Goal: Task Accomplishment & Management: Manage account settings

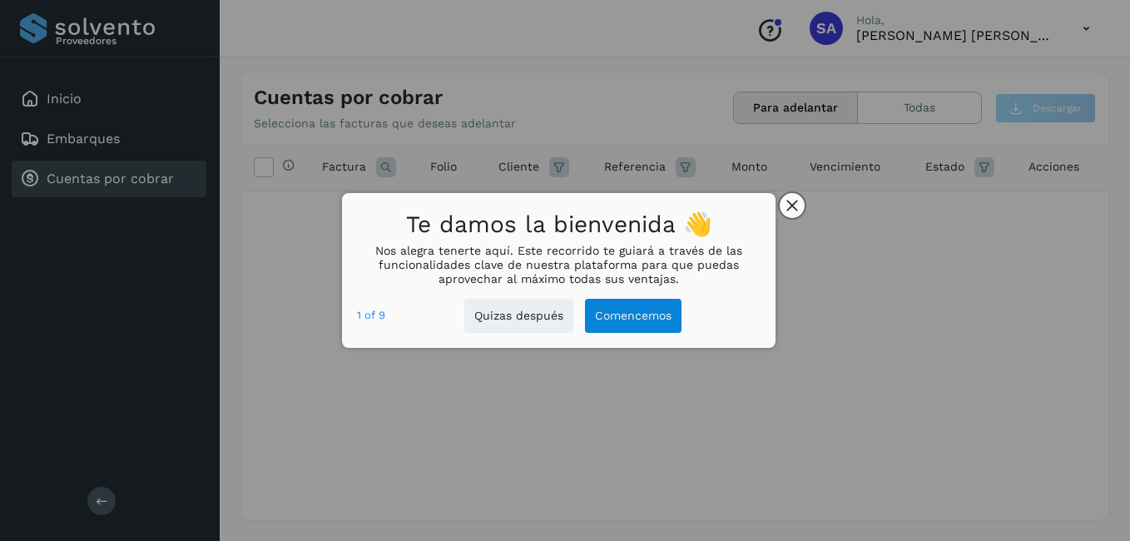
drag, startPoint x: 795, startPoint y: 199, endPoint x: 218, endPoint y: 4, distance: 608.6
click at [795, 198] on button "close," at bounding box center [792, 205] width 25 height 25
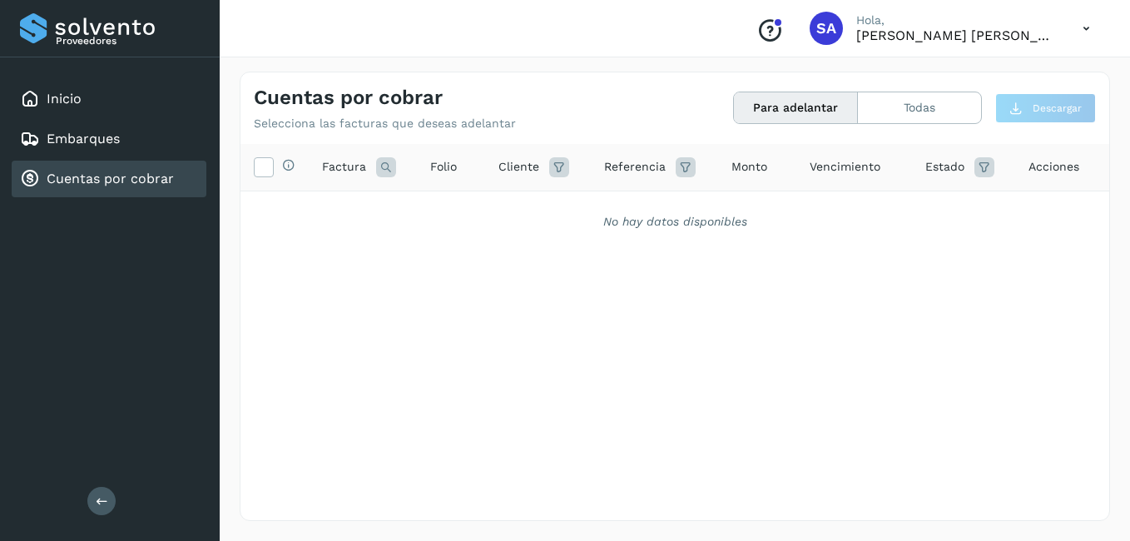
click at [102, 172] on link "Cuentas por cobrar" at bounding box center [110, 179] width 127 height 16
click at [81, 87] on div "Inicio" at bounding box center [109, 99] width 195 height 37
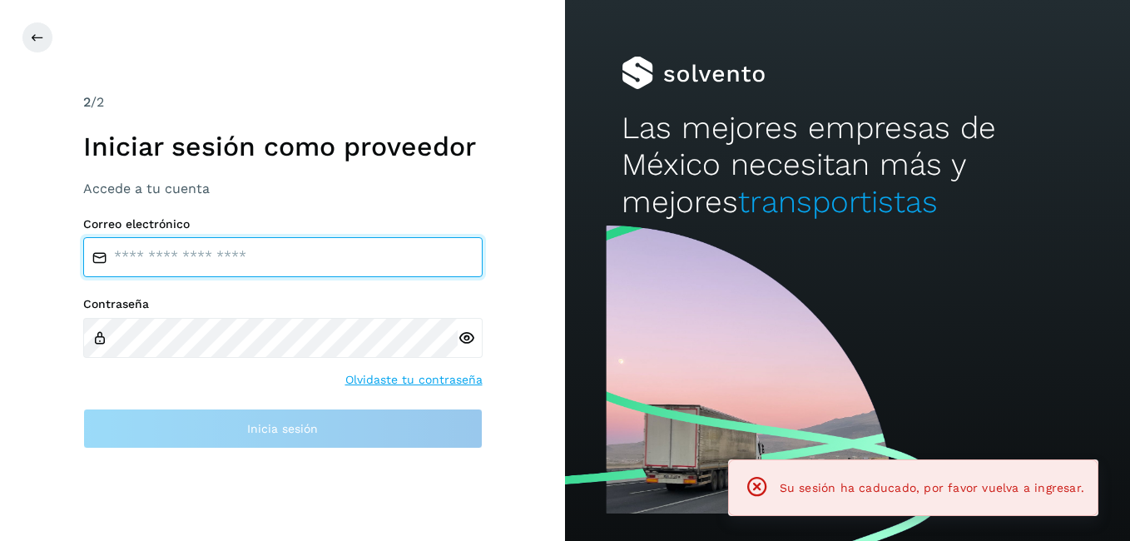
type input "**********"
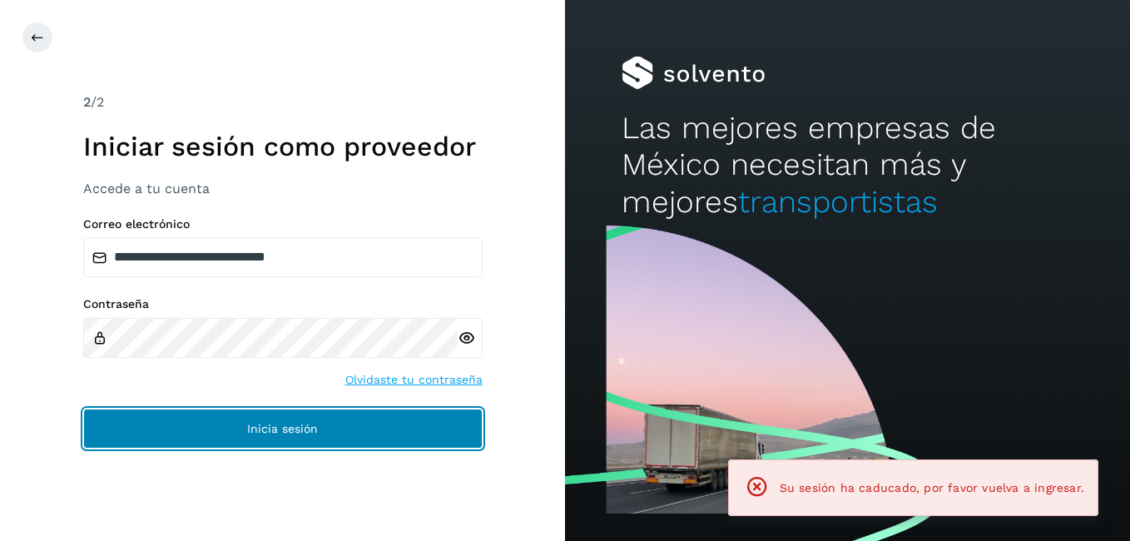
click at [235, 432] on button "Inicia sesión" at bounding box center [282, 429] width 399 height 40
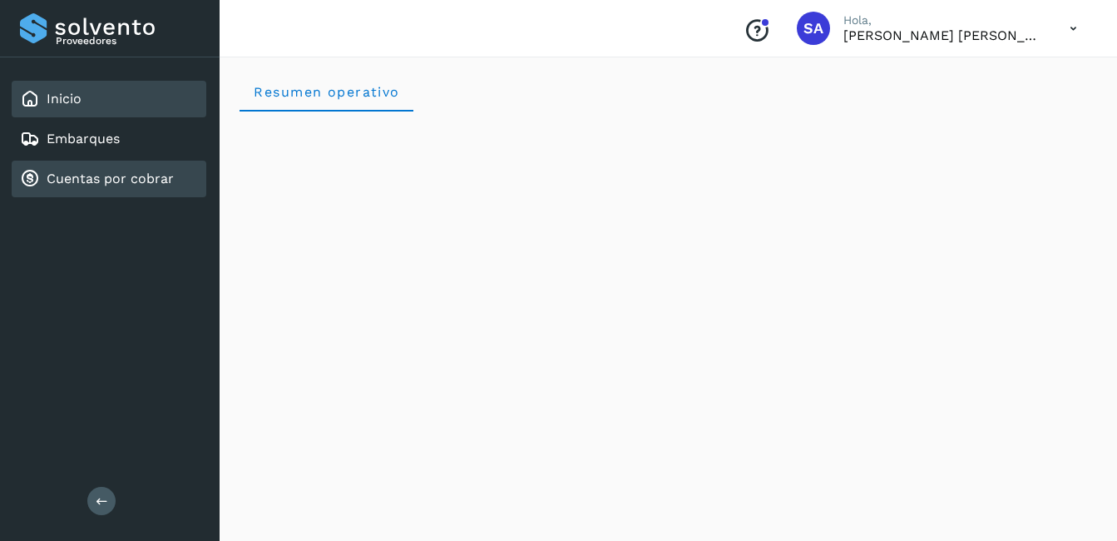
click at [114, 179] on link "Cuentas por cobrar" at bounding box center [110, 179] width 127 height 16
